Goal: Task Accomplishment & Management: Manage account settings

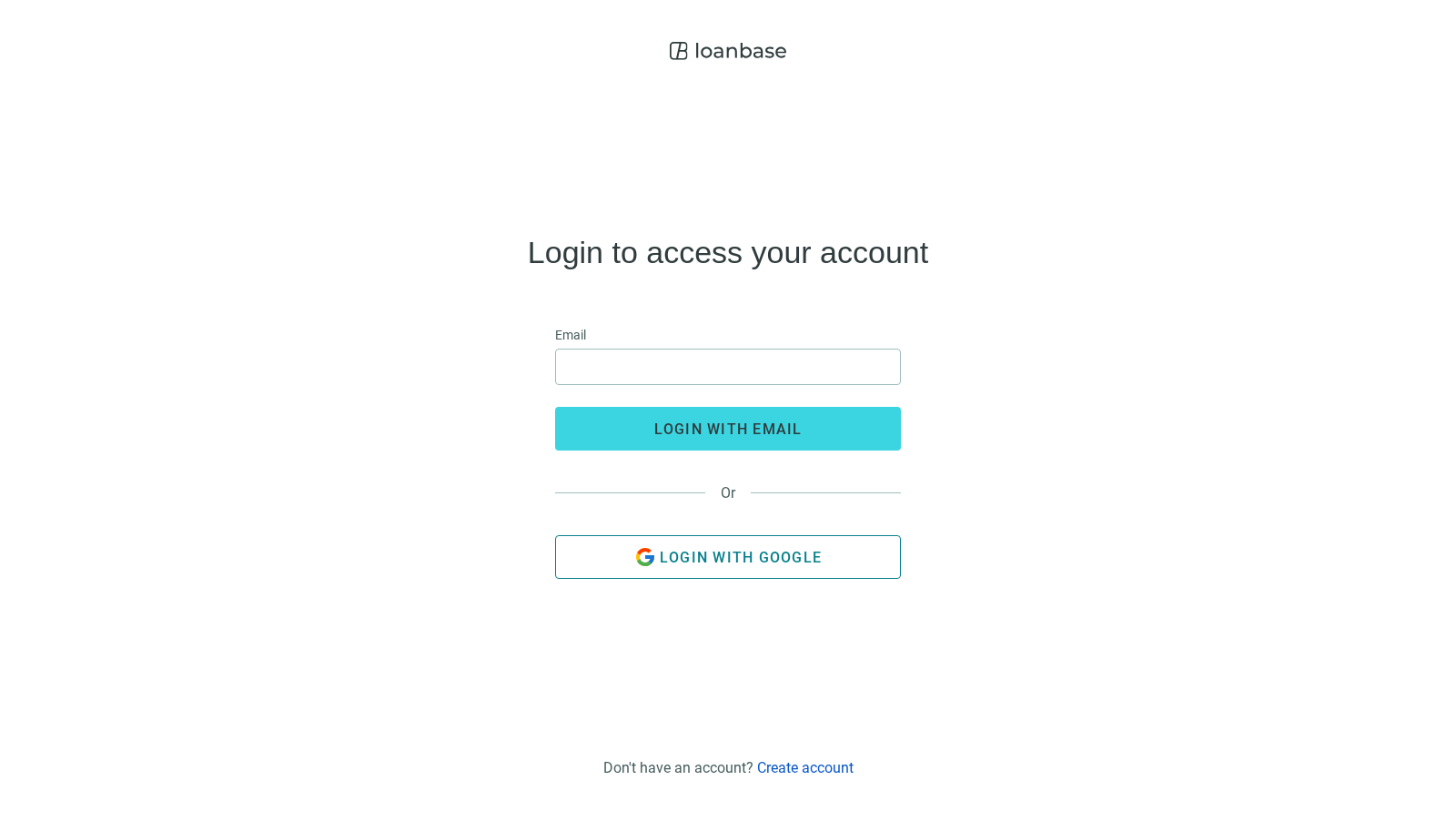
click at [722, 556] on span "Login with Google" at bounding box center [740, 558] width 162 height 17
